Goal: Navigation & Orientation: Find specific page/section

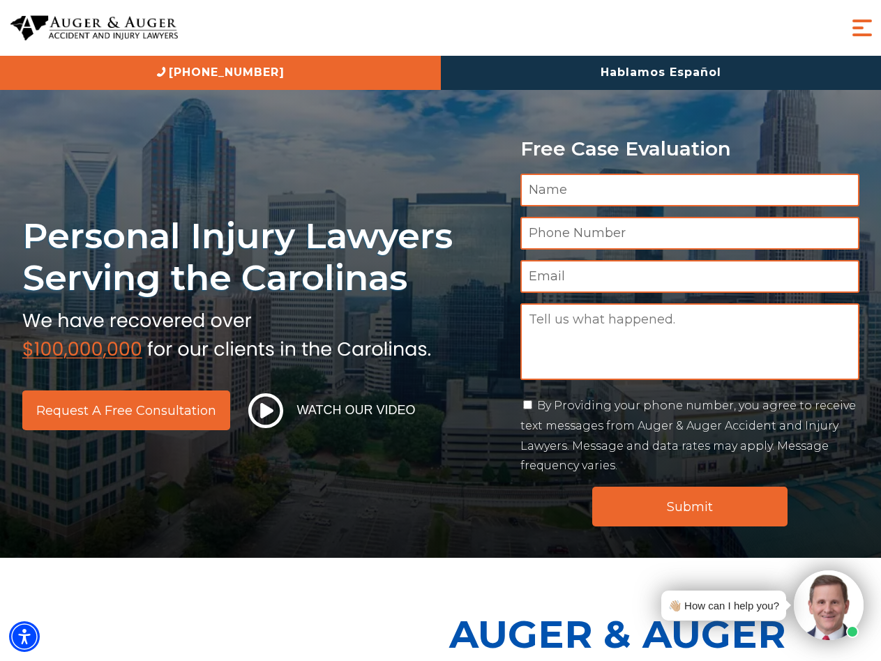
click at [871, 32] on span "Menu" at bounding box center [862, 28] width 28 height 28
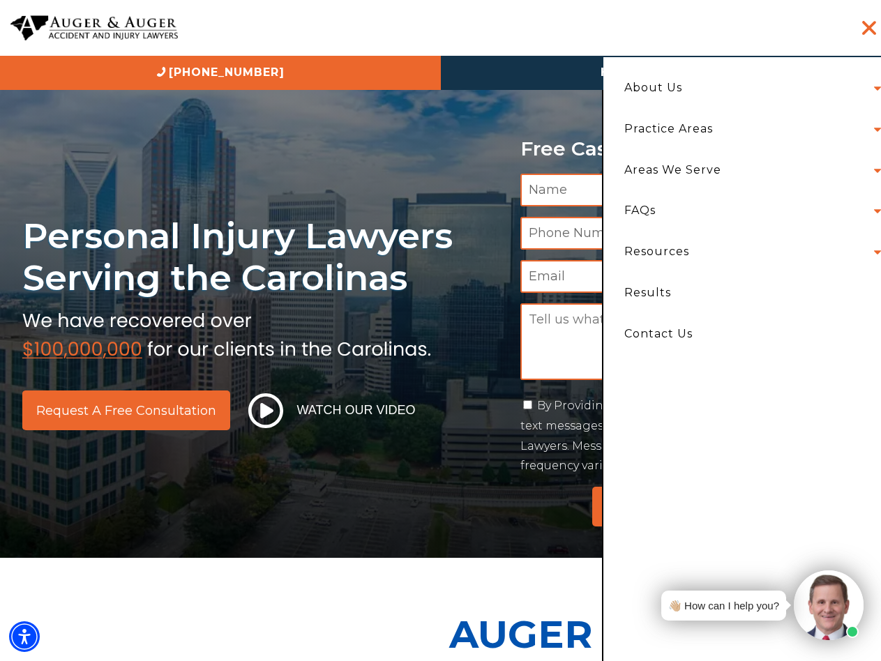
click at [750, 163] on li "Areas We Serve North Carolina Charlotte Asheville Greensboro Raleigh Durham Vie…" at bounding box center [749, 170] width 271 height 41
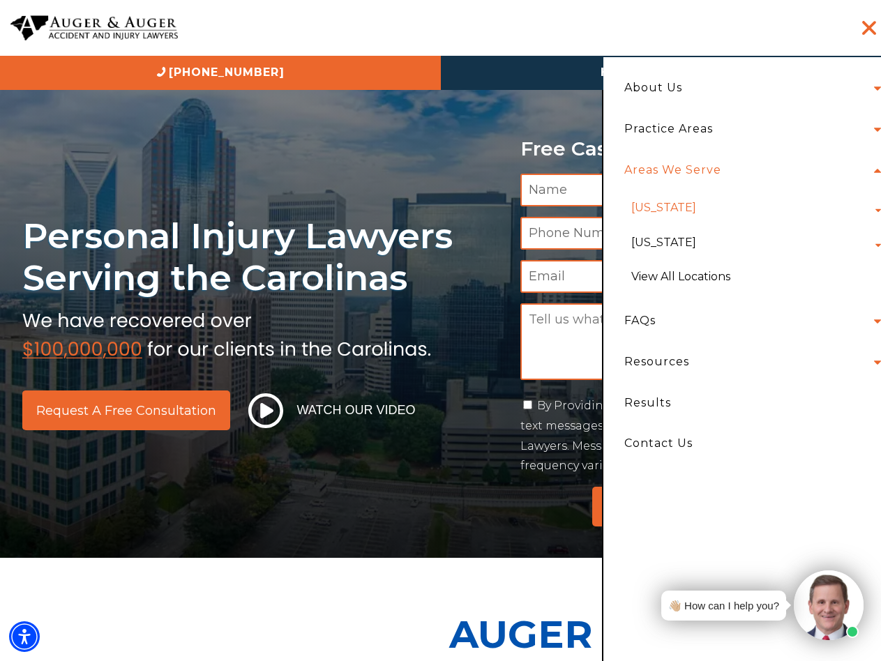
click at [691, 218] on link "[US_STATE]" at bounding box center [664, 207] width 86 height 34
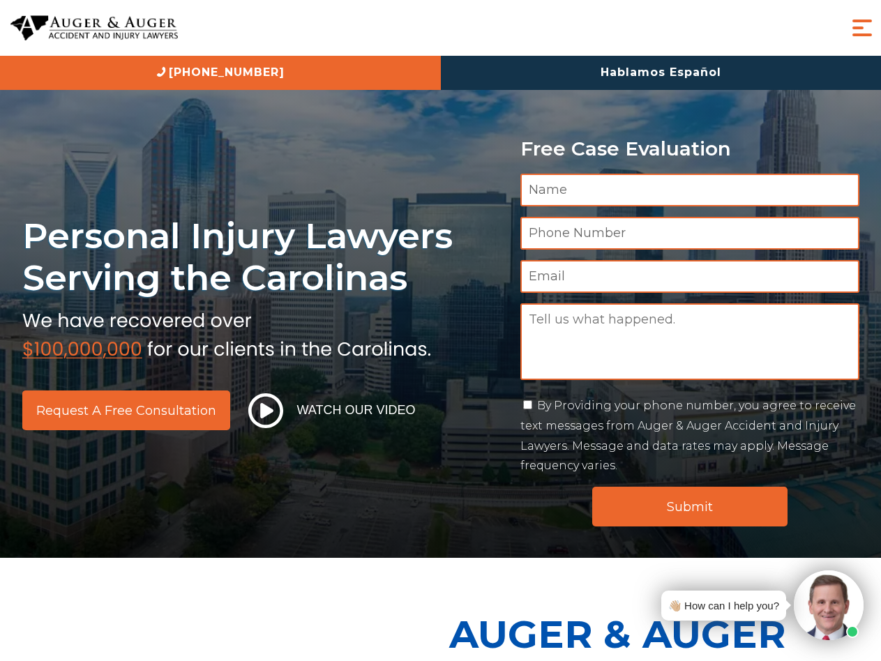
click at [868, 34] on span "Menu" at bounding box center [862, 28] width 28 height 28
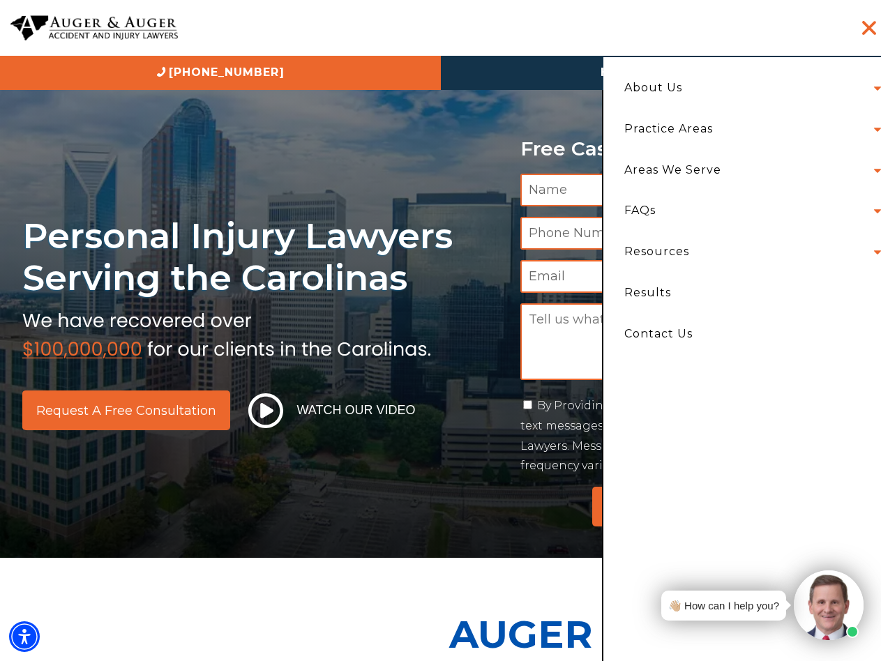
click at [761, 129] on li "Practice Areas Car Accident Truck Accident [MEDICAL_DATA] Bicycle Accident Wron…" at bounding box center [749, 129] width 271 height 41
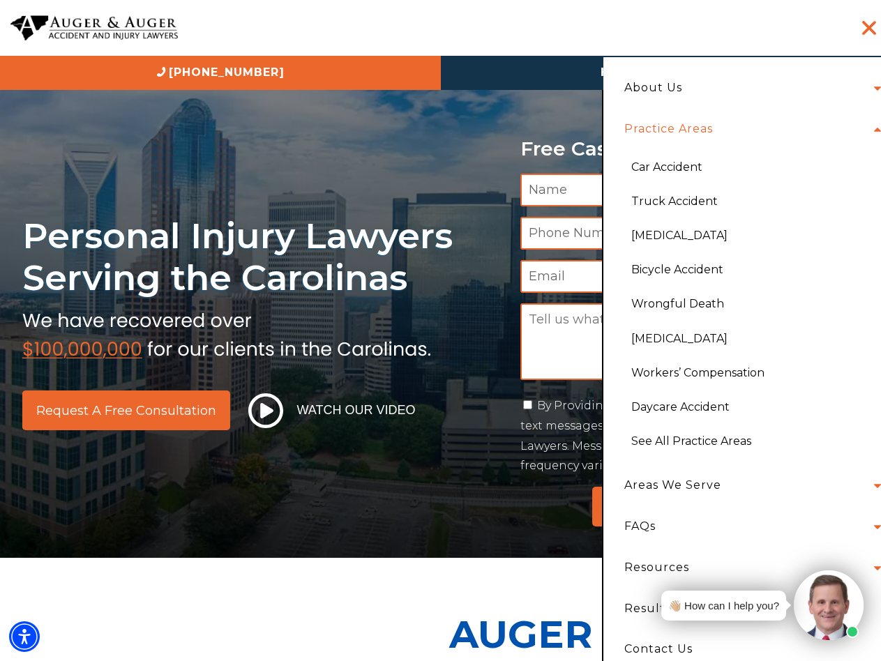
click at [705, 131] on link "Practice Areas" at bounding box center [668, 129] width 109 height 41
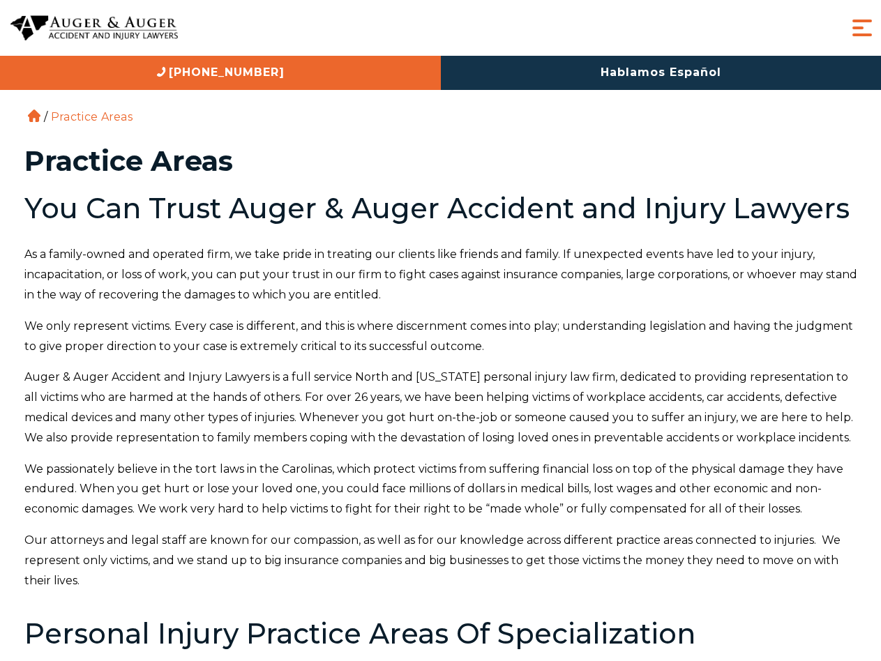
click at [877, 22] on div "About Us Attorneys Herbert Auger Arlene Auger Hunter Gillespie Madison McLawhor…" at bounding box center [440, 28] width 881 height 56
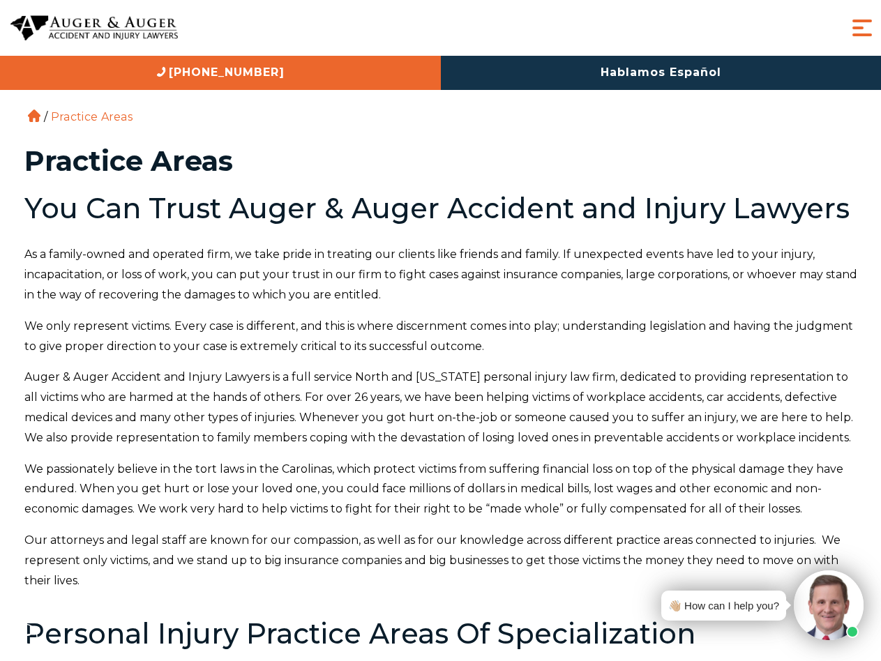
click at [853, 22] on span "Menu" at bounding box center [862, 28] width 28 height 28
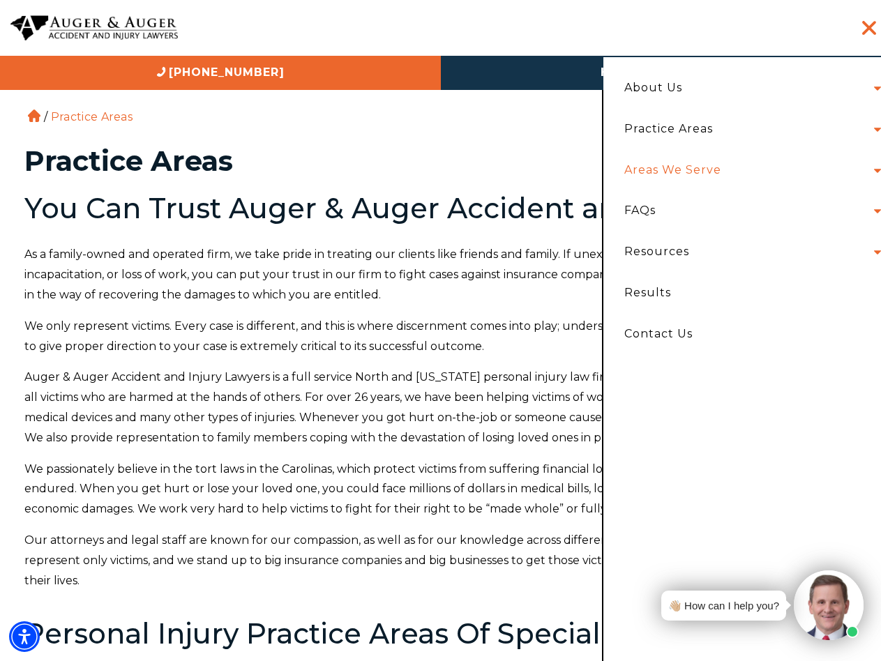
click at [682, 176] on link "Areas We Serve" at bounding box center [673, 170] width 118 height 41
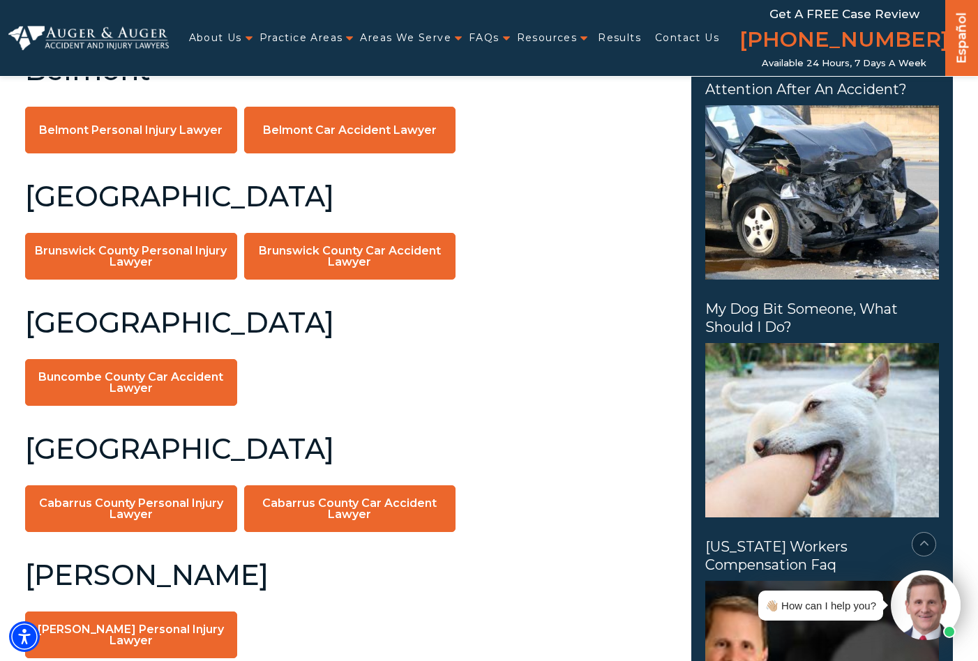
scroll to position [554, 0]
